Goal: Task Accomplishment & Management: Complete application form

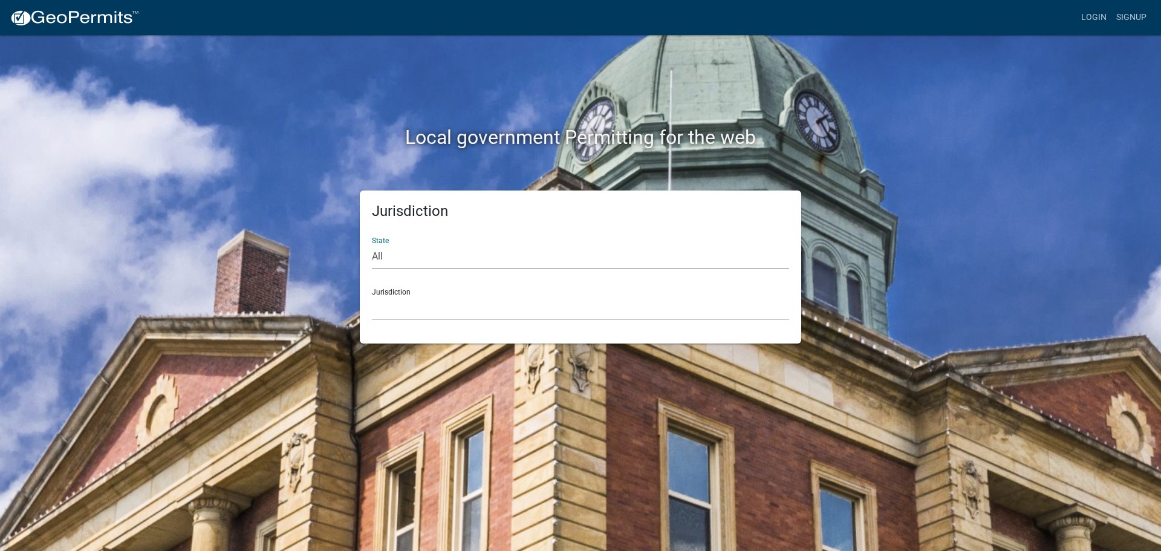
click at [390, 256] on select "All [US_STATE] [US_STATE] [US_STATE] [US_STATE] [US_STATE] [US_STATE] [US_STATE…" at bounding box center [580, 256] width 417 height 25
select select "[US_STATE]"
click at [372, 244] on select "All [US_STATE] [US_STATE] [US_STATE] [US_STATE] [US_STATE] [US_STATE] [US_STATE…" at bounding box center [580, 256] width 417 height 25
click at [393, 315] on select "[GEOGRAPHIC_DATA], [US_STATE][PERSON_NAME][GEOGRAPHIC_DATA], [US_STATE][PERSON_…" at bounding box center [580, 308] width 417 height 25
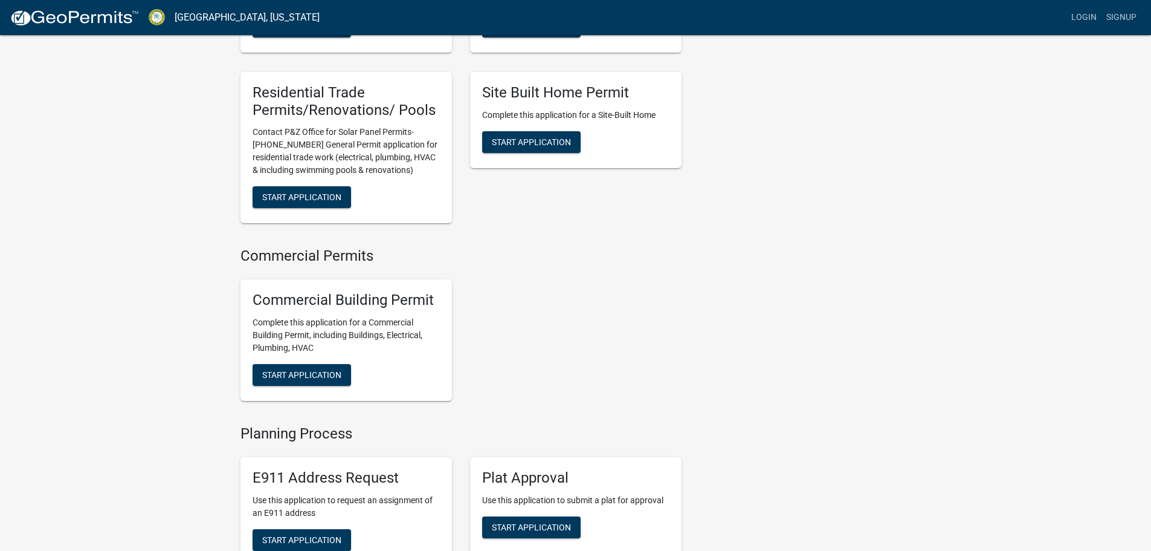
scroll to position [544, 0]
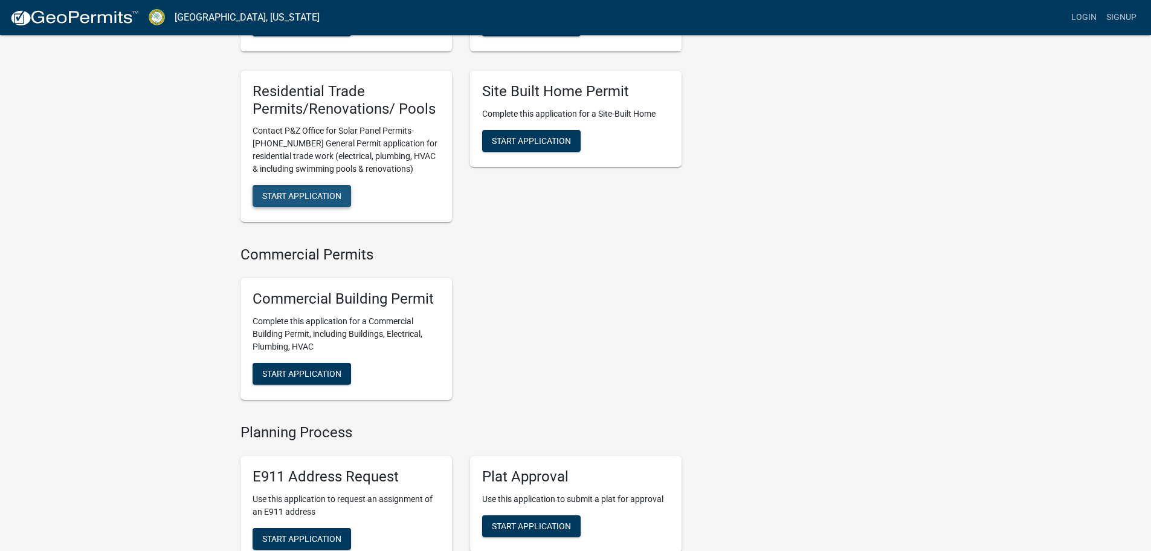
click at [288, 201] on span "Start Application" at bounding box center [301, 196] width 79 height 10
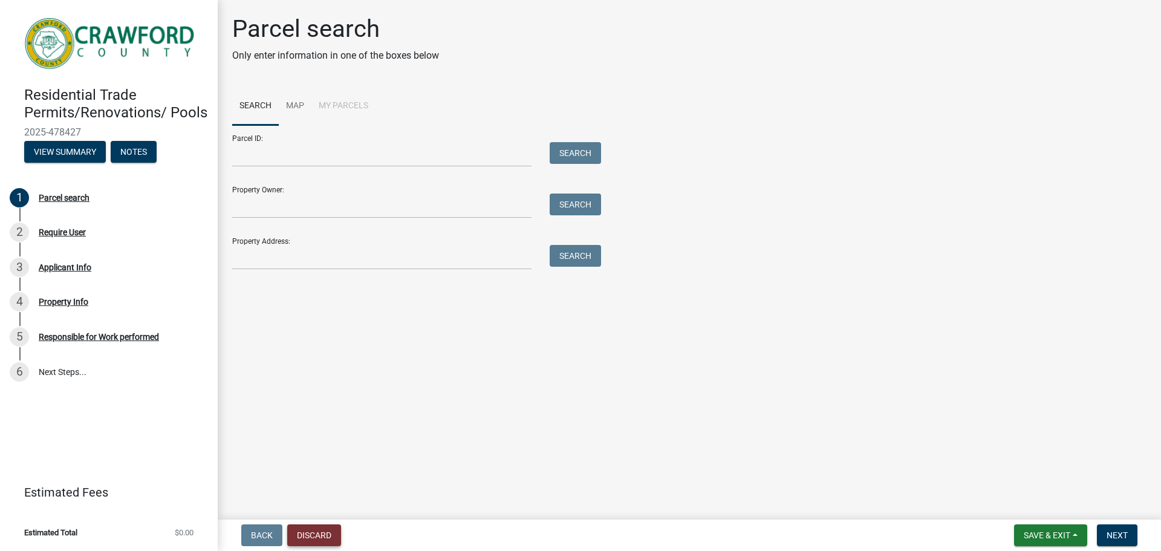
click at [306, 538] on button "Discard" at bounding box center [314, 535] width 54 height 22
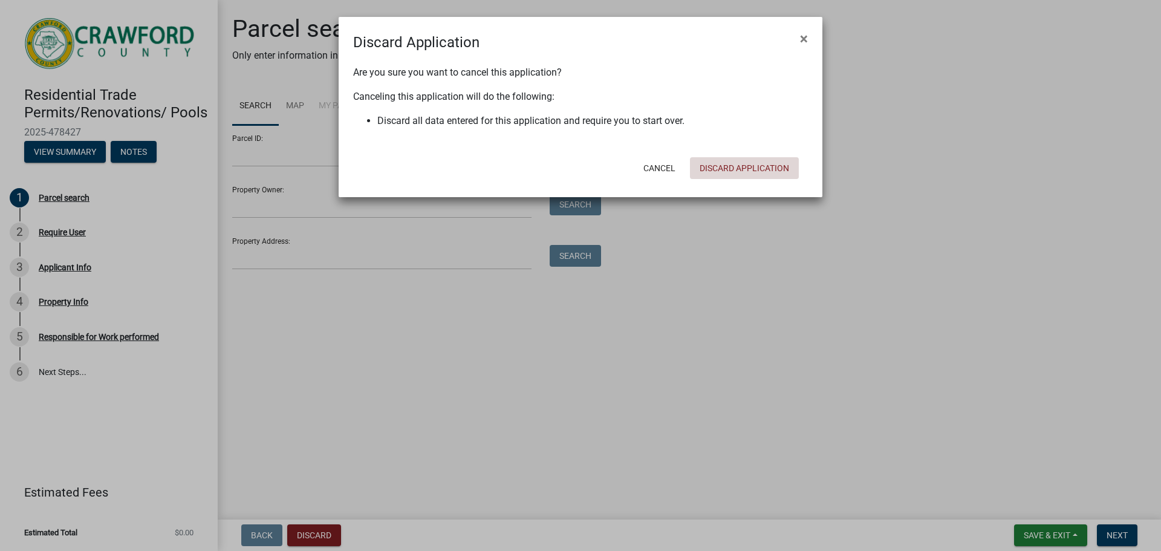
click at [732, 170] on button "Discard Application" at bounding box center [744, 168] width 109 height 22
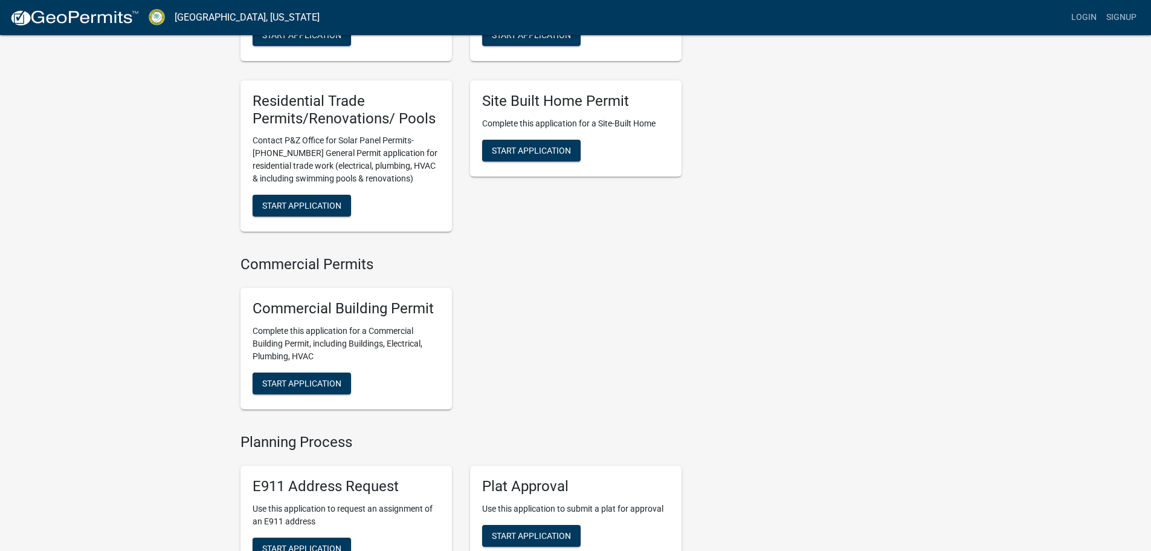
scroll to position [544, 0]
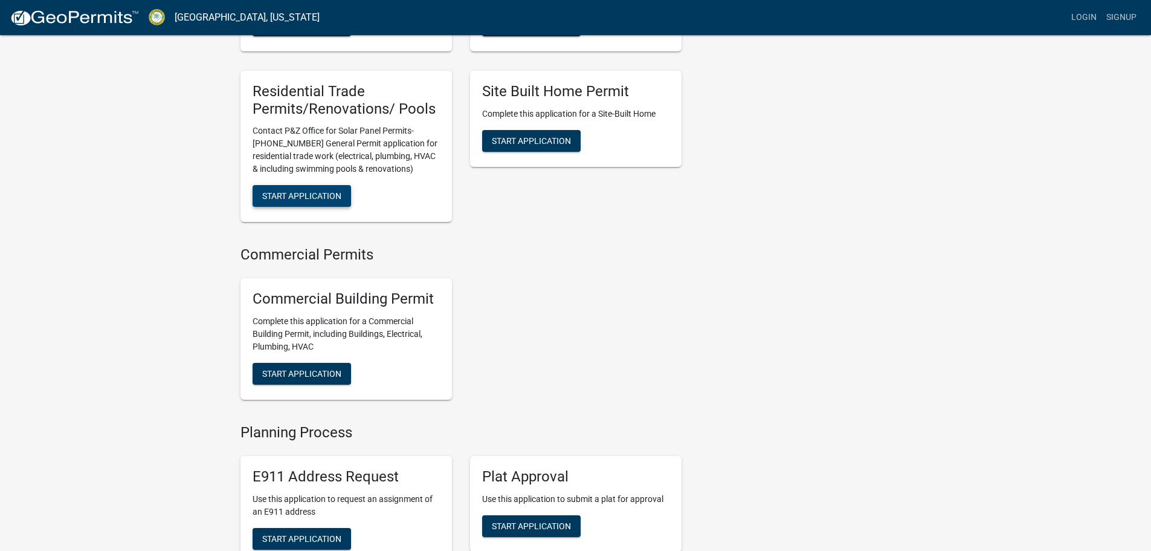
click at [288, 201] on span "Start Application" at bounding box center [301, 196] width 79 height 10
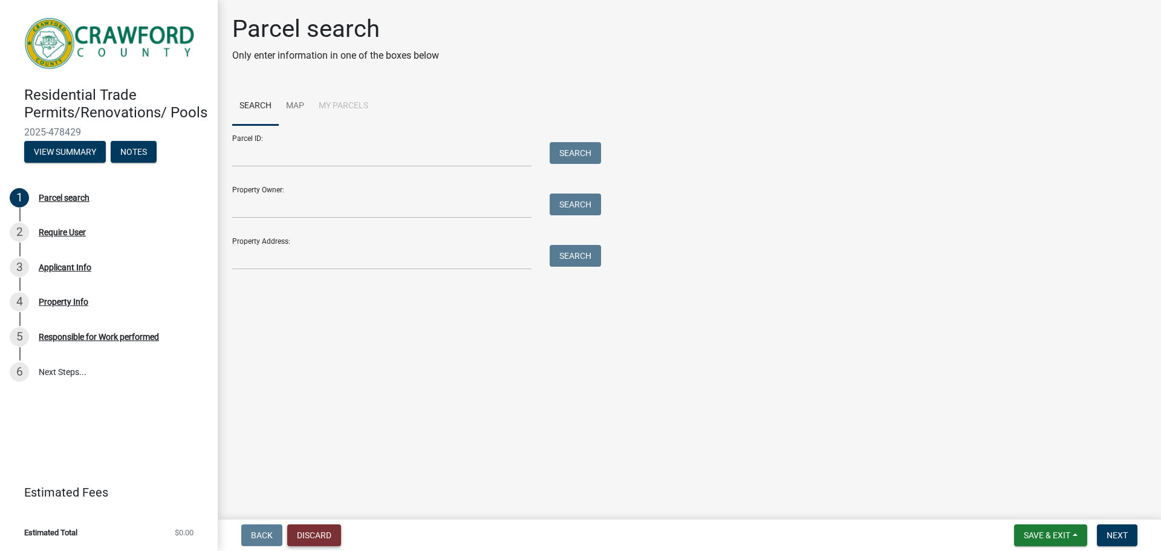
click at [314, 533] on button "Discard" at bounding box center [314, 535] width 54 height 22
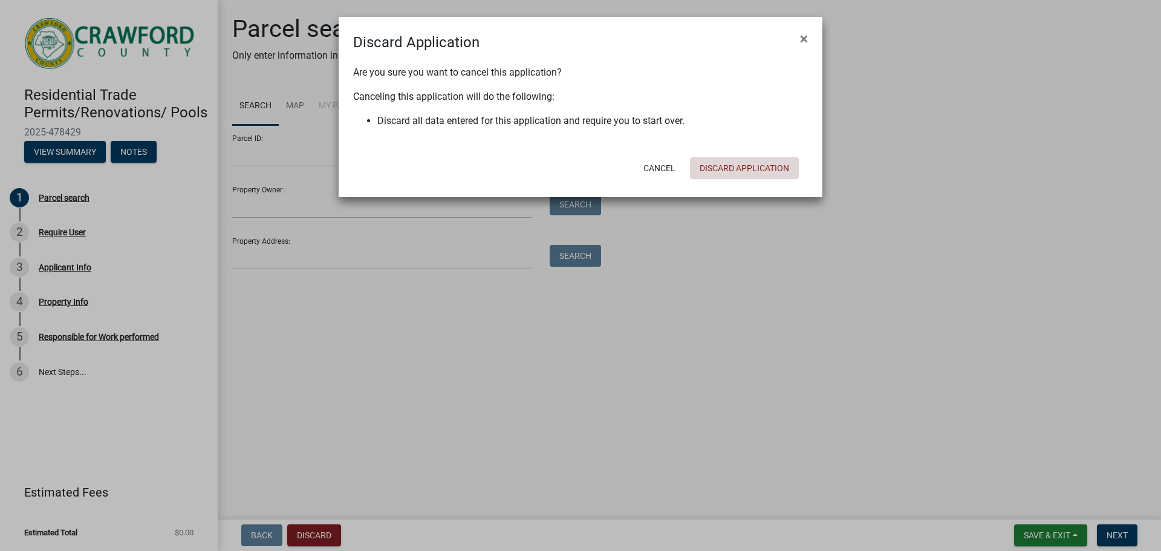
click at [733, 167] on button "Discard Application" at bounding box center [744, 168] width 109 height 22
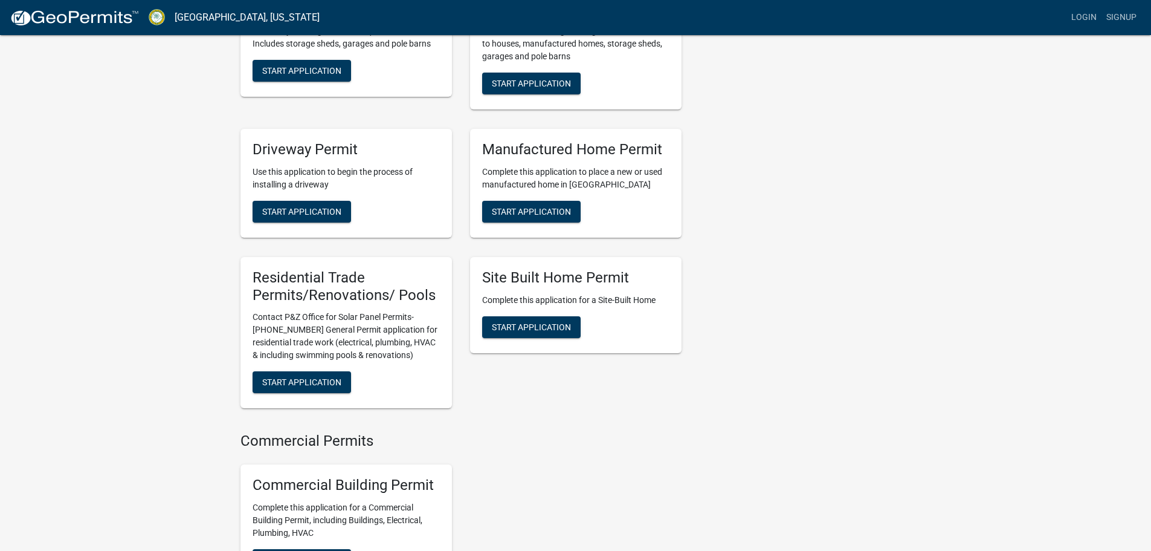
scroll to position [363, 0]
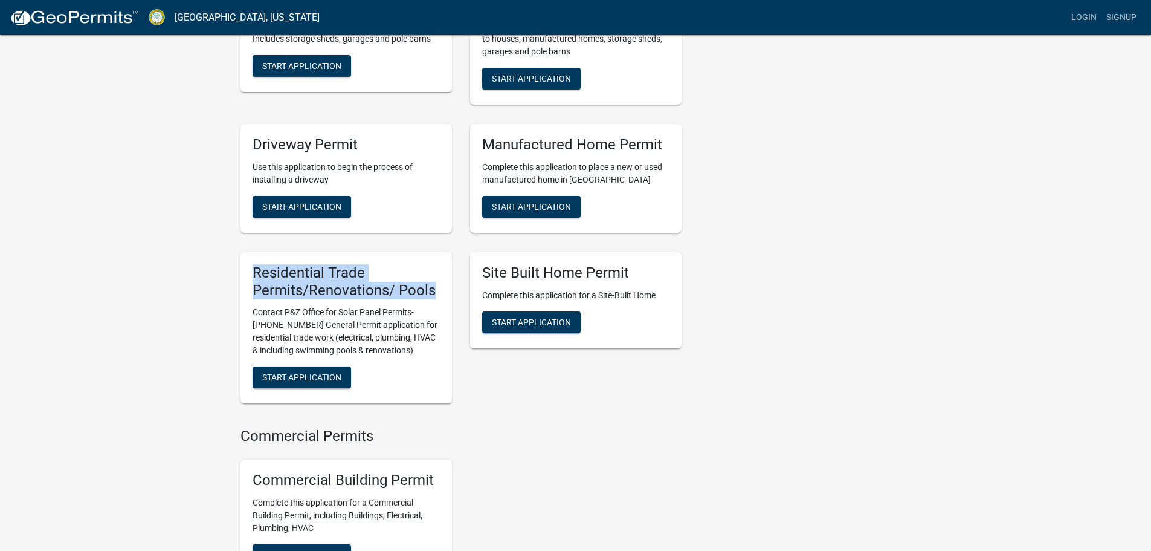
drag, startPoint x: 434, startPoint y: 300, endPoint x: 294, endPoint y: 293, distance: 139.8
click at [250, 285] on div "Residential Trade Permits/Renovations/ Pools Contact P&Z Office for Solar Panel…" at bounding box center [347, 328] width 212 height 152
copy h5 "Residential Trade Permits/Renovations/ Pools"
click at [311, 382] on span "Start Application" at bounding box center [301, 377] width 79 height 10
